Goal: Information Seeking & Learning: Learn about a topic

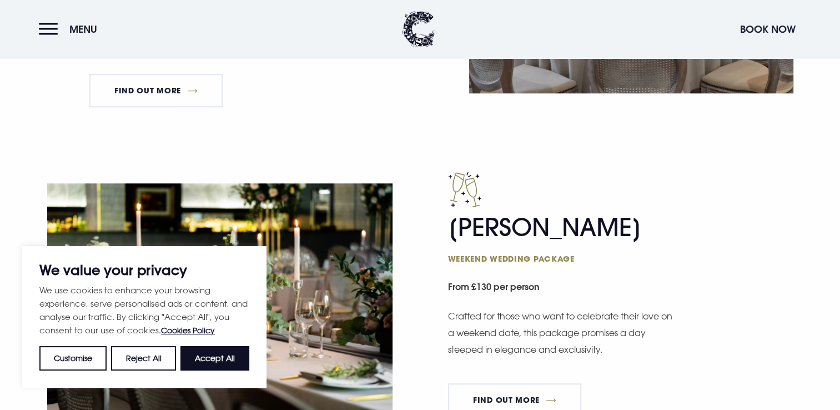
scroll to position [872, 0]
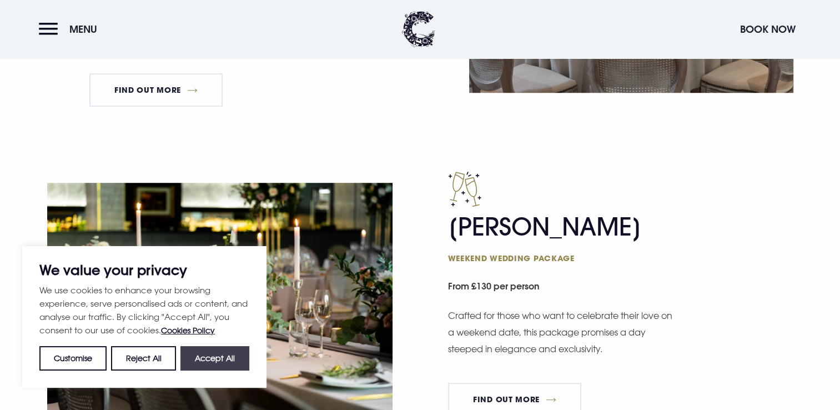
click at [202, 350] on button "Accept All" at bounding box center [214, 358] width 69 height 24
checkbox input "true"
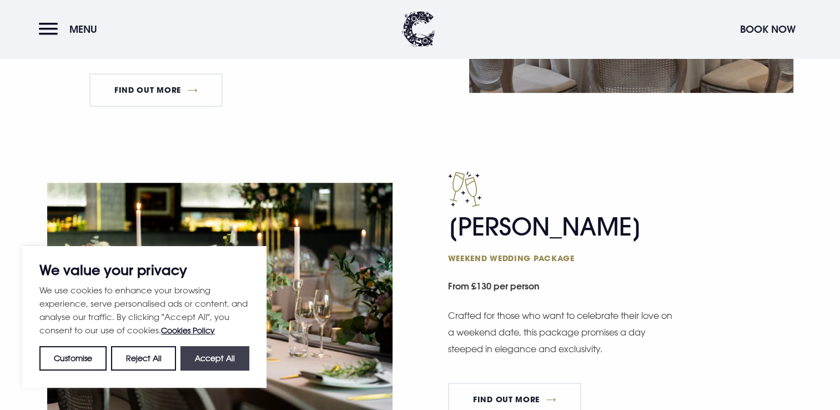
checkbox input "true"
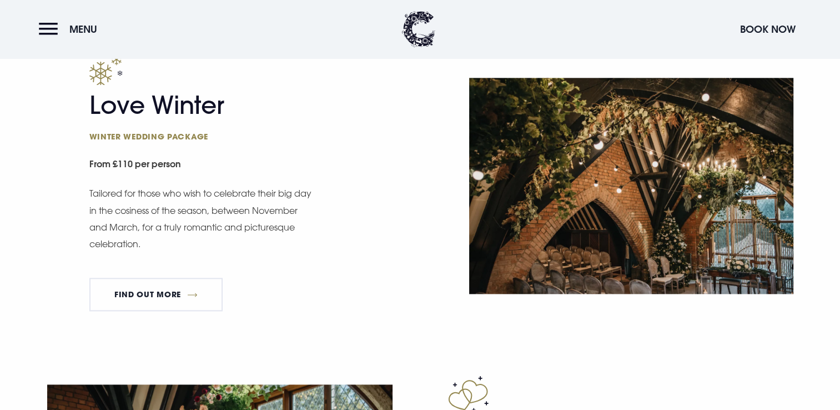
scroll to position [1306, 0]
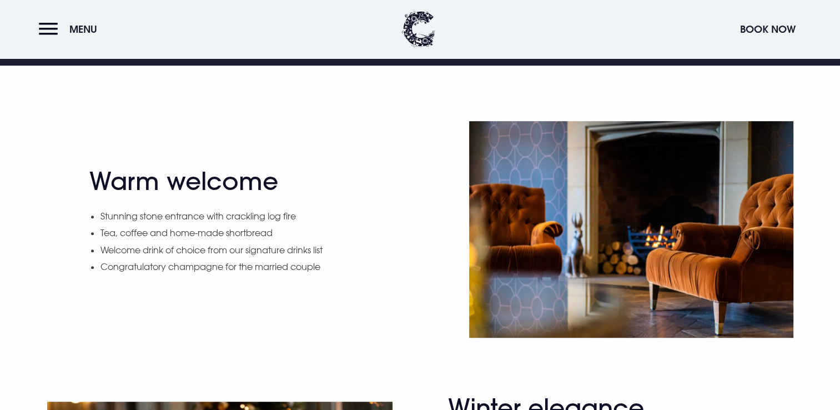
scroll to position [600, 0]
